Goal: Register for event/course

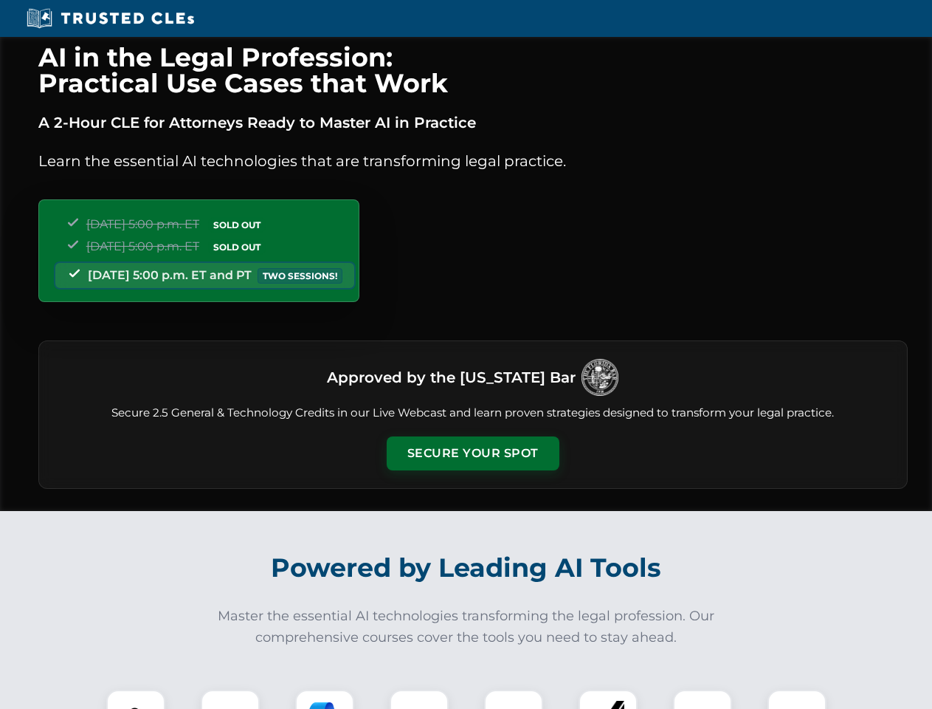
click at [472, 453] on button "Secure Your Spot" at bounding box center [473, 453] width 173 height 34
click at [136, 699] on img at bounding box center [135, 719] width 43 height 43
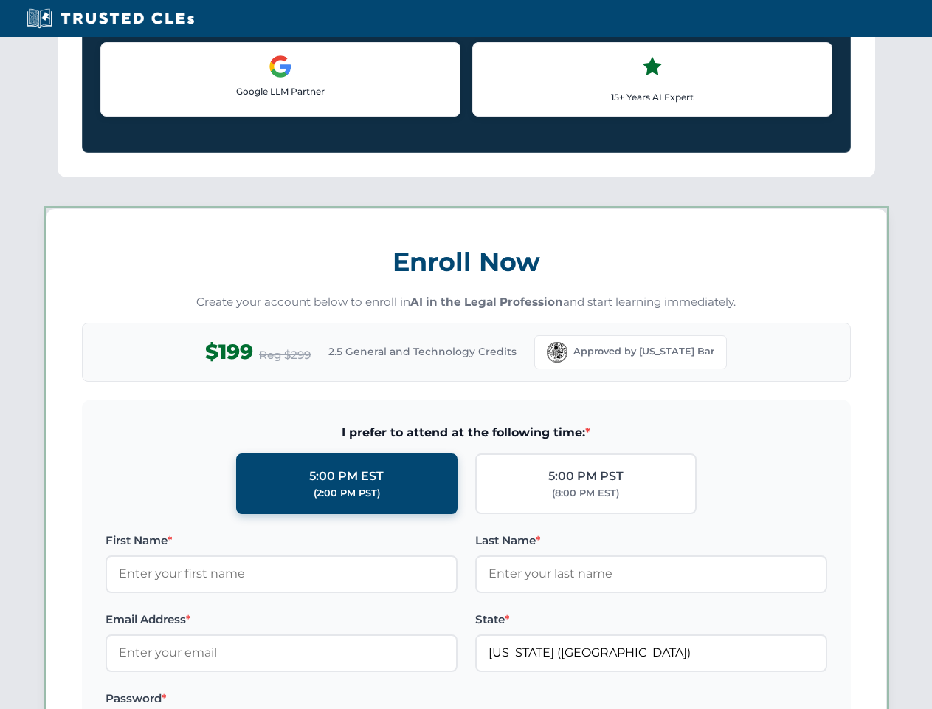
click at [325, 699] on label "Password *" at bounding box center [282, 698] width 352 height 18
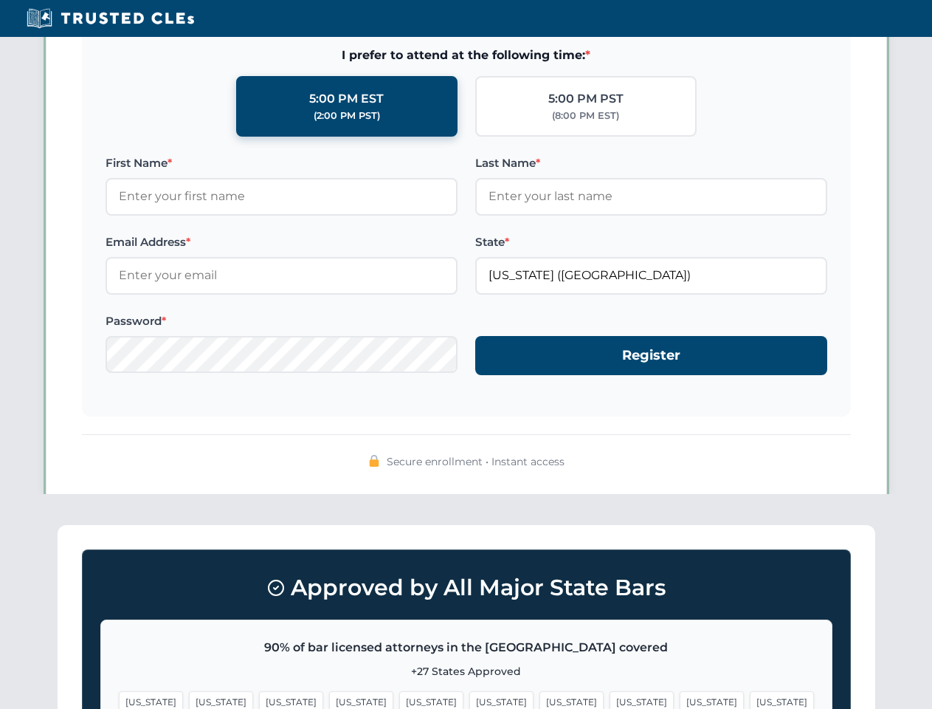
click at [680, 699] on span "[US_STATE]" at bounding box center [712, 701] width 64 height 21
